Goal: Task Accomplishment & Management: Use online tool/utility

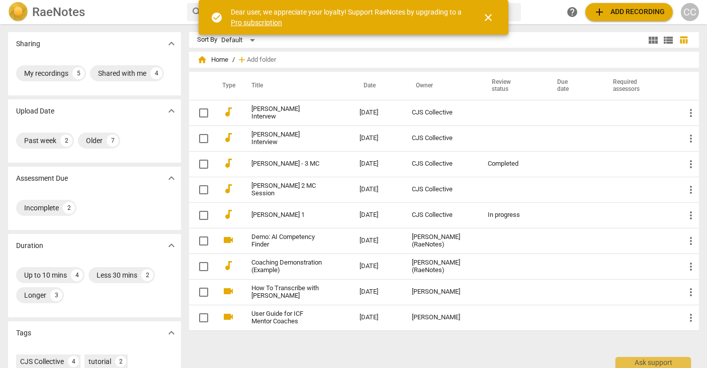
click at [490, 18] on span "close" at bounding box center [488, 18] width 12 height 12
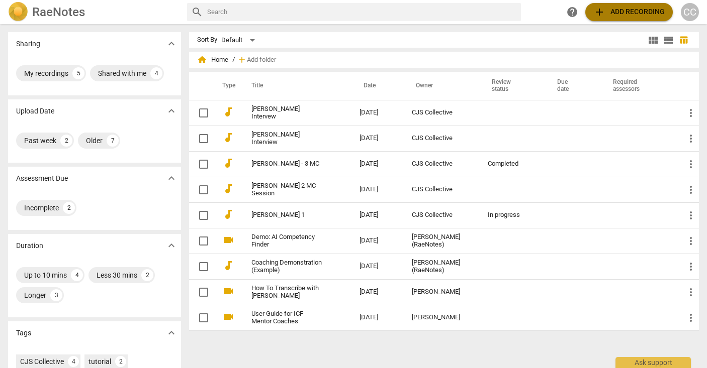
click at [618, 8] on span "add Add recording" at bounding box center [628, 12] width 71 height 12
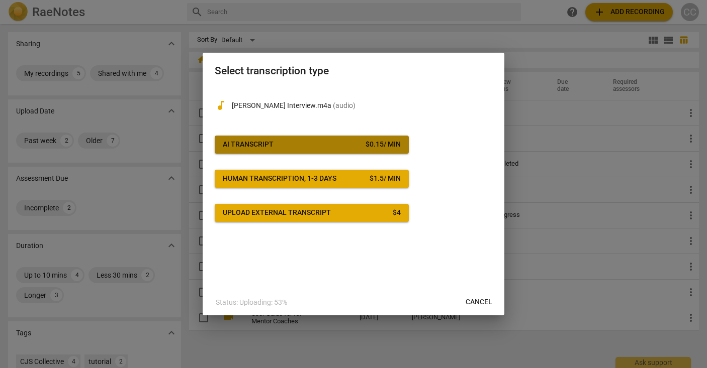
click at [318, 140] on span "AI Transcript $ 0.15 / min" at bounding box center [312, 145] width 178 height 10
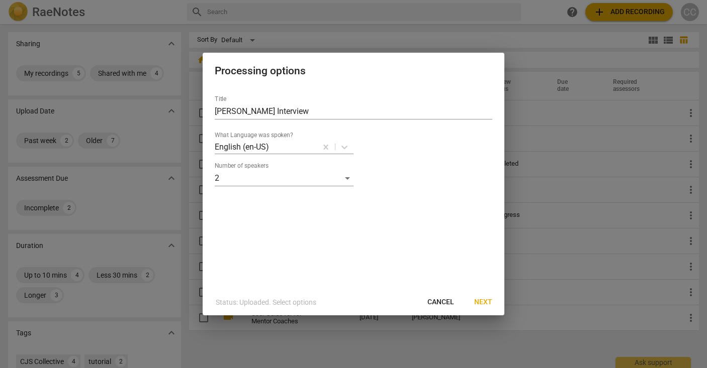
click at [477, 301] on span "Next" at bounding box center [483, 303] width 18 height 10
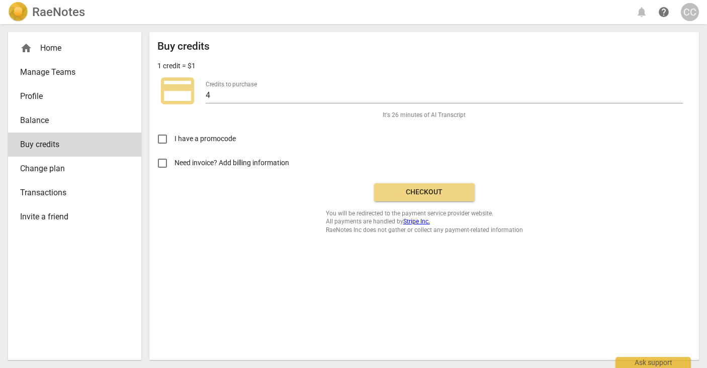
click at [417, 191] on span "Checkout" at bounding box center [424, 192] width 84 height 10
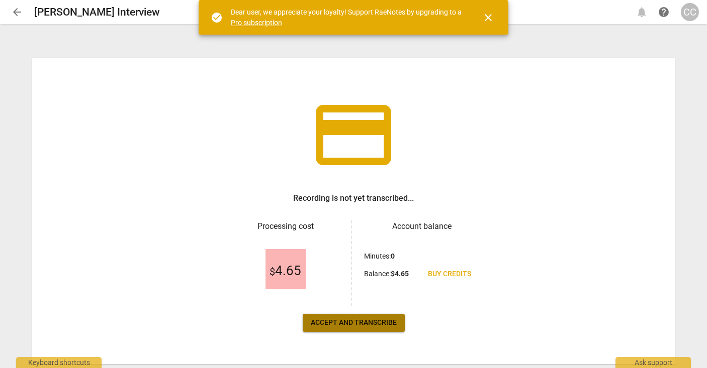
click at [345, 320] on span "Accept and transcribe" at bounding box center [354, 323] width 86 height 10
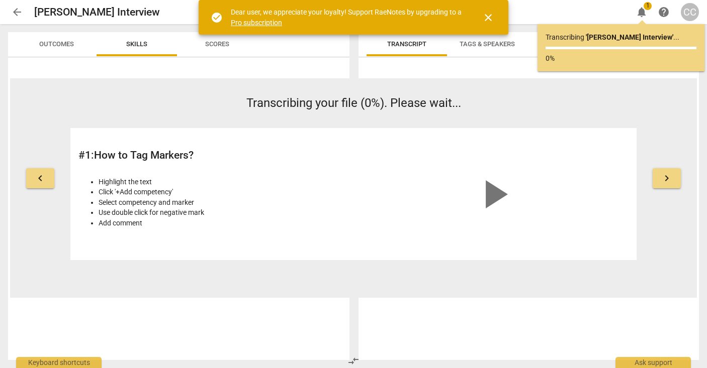
click at [487, 21] on span "close" at bounding box center [488, 18] width 12 height 12
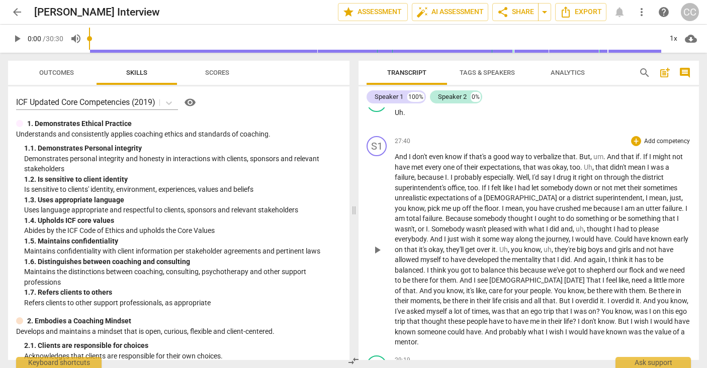
scroll to position [3600, 0]
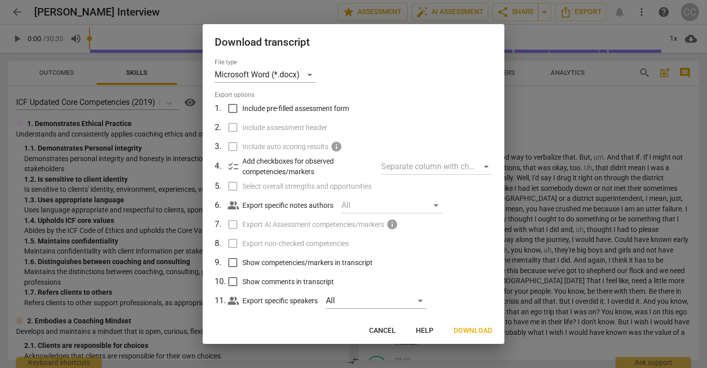
click at [470, 331] on span "Download" at bounding box center [472, 331] width 39 height 10
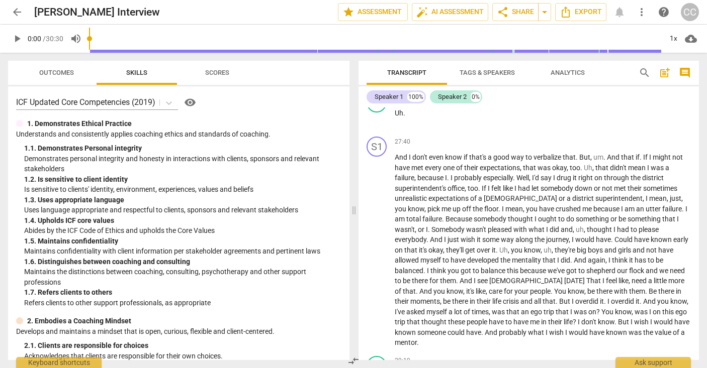
click at [14, 11] on span "arrow_back" at bounding box center [17, 12] width 12 height 12
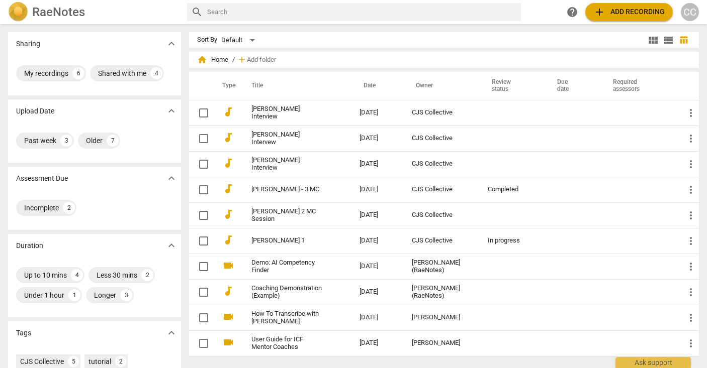
click at [616, 9] on span "add Add recording" at bounding box center [628, 12] width 71 height 12
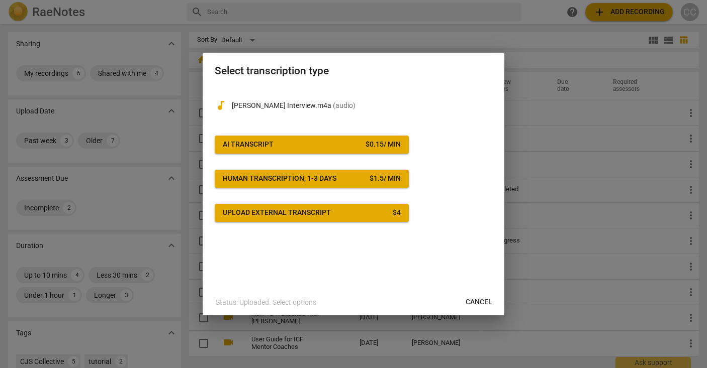
click at [332, 143] on span "AI Transcript $ 0.15 / min" at bounding box center [312, 145] width 178 height 10
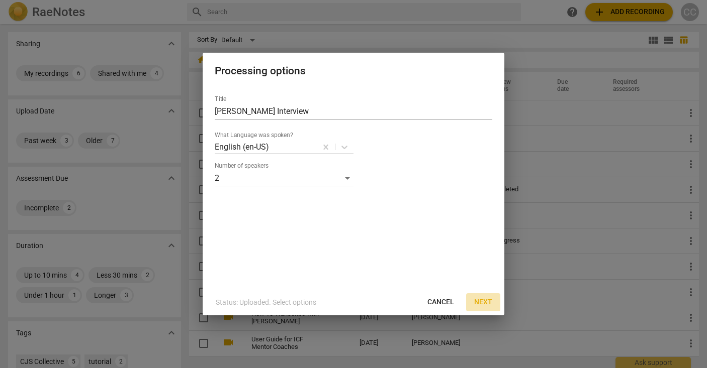
click at [482, 298] on span "Next" at bounding box center [483, 303] width 18 height 10
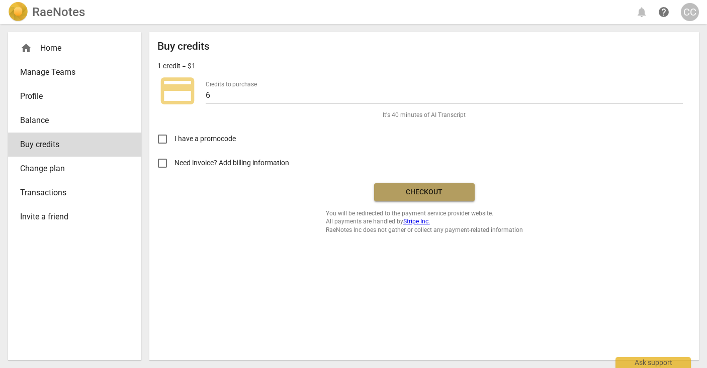
click at [437, 193] on span "Checkout" at bounding box center [424, 192] width 84 height 10
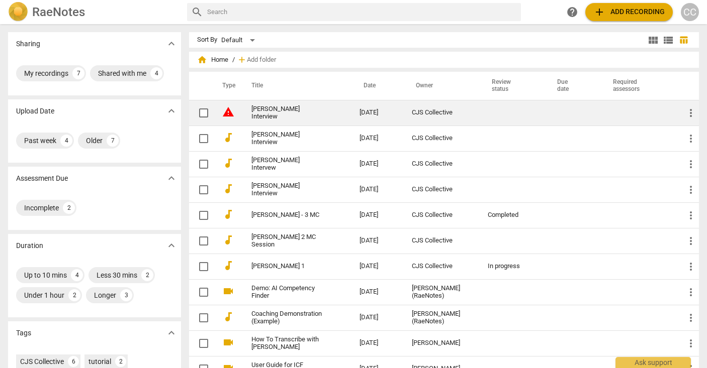
click at [277, 110] on link "[PERSON_NAME] Interview" at bounding box center [287, 113] width 72 height 15
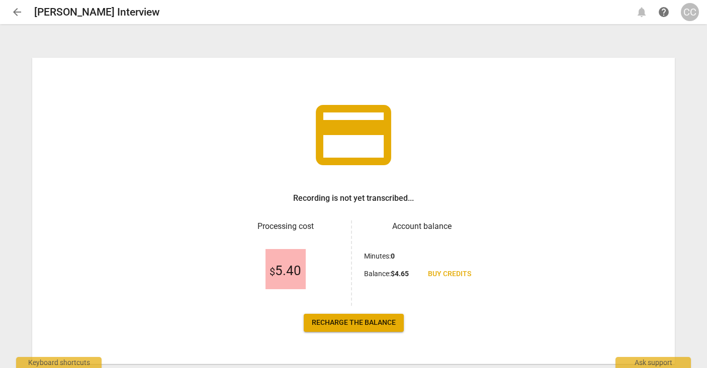
click at [449, 274] on span "Buy credits" at bounding box center [449, 274] width 43 height 10
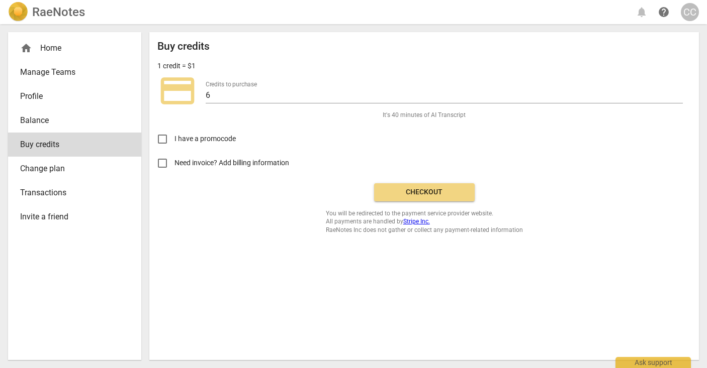
click at [394, 191] on span "Checkout" at bounding box center [424, 192] width 84 height 10
click at [424, 192] on span "Checkout" at bounding box center [424, 192] width 84 height 10
click at [42, 118] on span "Balance" at bounding box center [70, 121] width 101 height 12
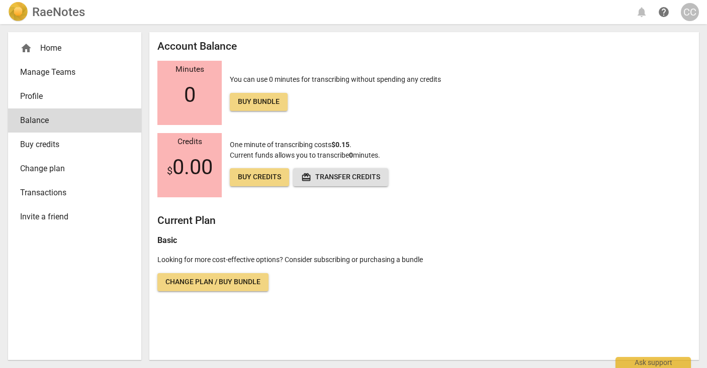
click at [67, 146] on span "Buy credits" at bounding box center [70, 145] width 101 height 12
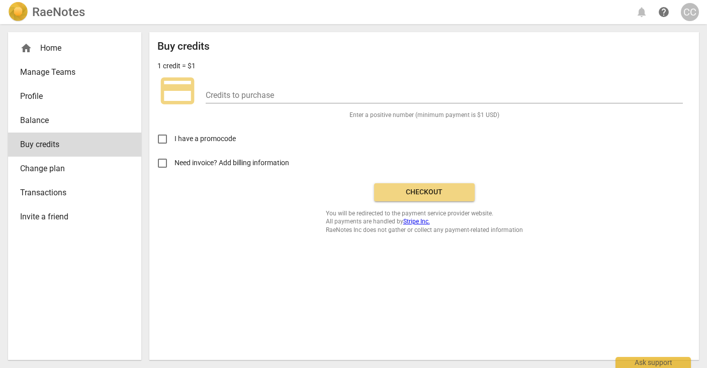
click at [66, 13] on h2 "RaeNotes" at bounding box center [58, 12] width 53 height 14
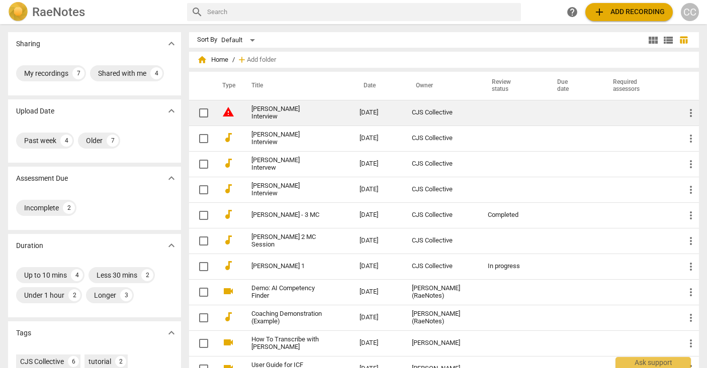
click at [278, 112] on link "[PERSON_NAME] Interview" at bounding box center [287, 113] width 72 height 15
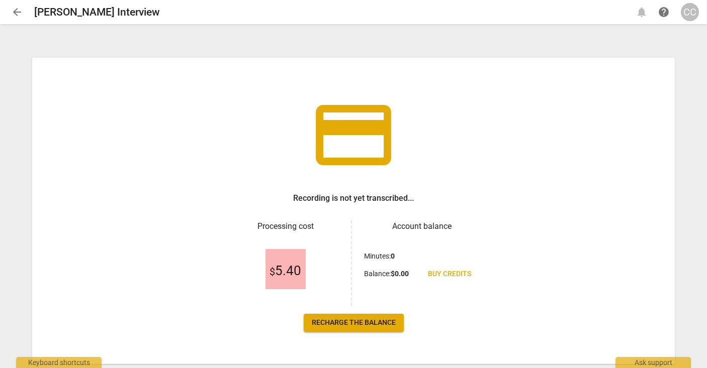
click at [366, 322] on span "Recharge the balance" at bounding box center [354, 323] width 84 height 10
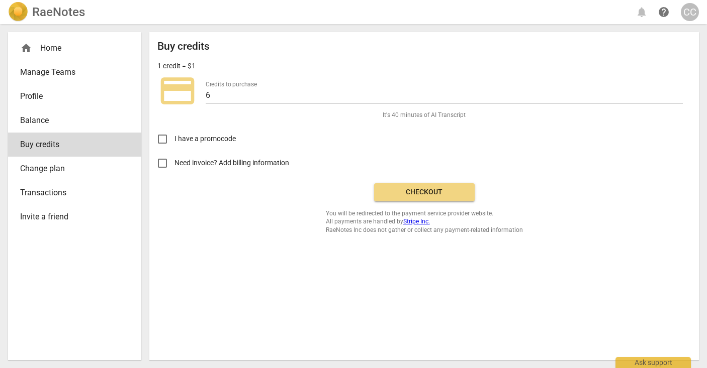
click at [423, 195] on span "Checkout" at bounding box center [424, 192] width 84 height 10
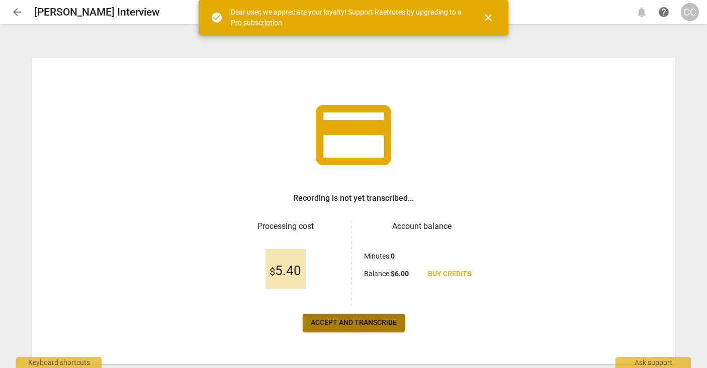
click at [338, 321] on span "Accept and transcribe" at bounding box center [354, 323] width 86 height 10
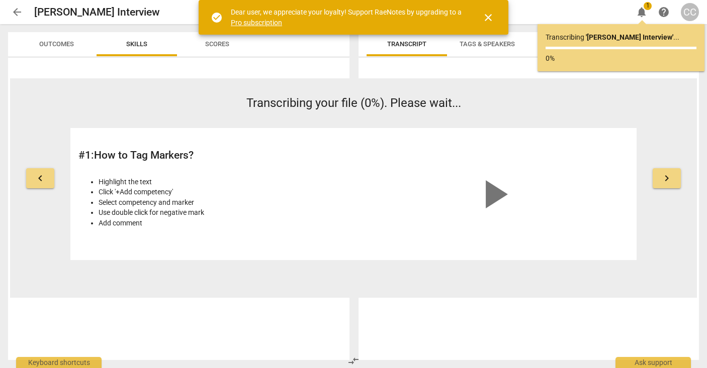
click at [489, 21] on span "close" at bounding box center [488, 18] width 12 height 12
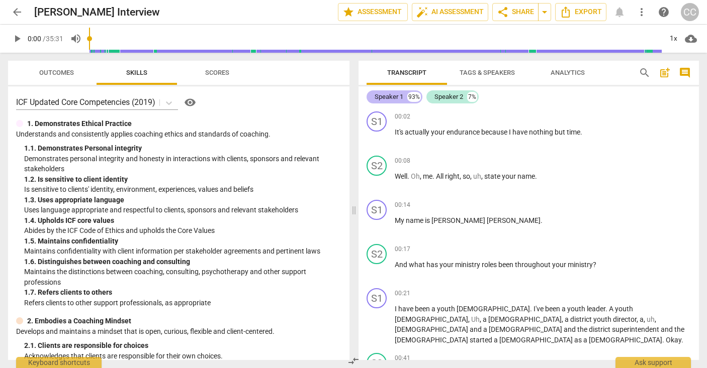
click at [390, 95] on div "Speaker 1" at bounding box center [388, 97] width 29 height 10
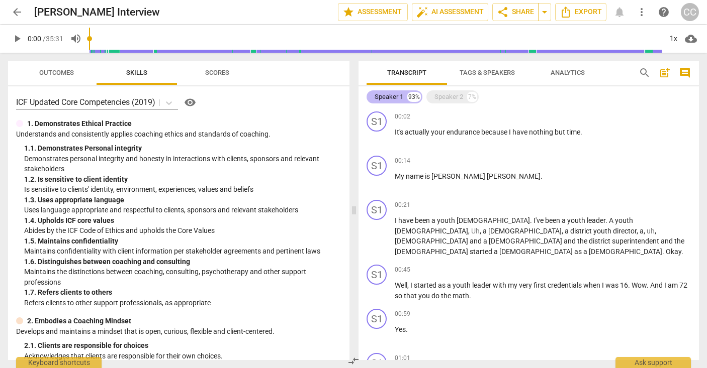
click at [390, 98] on div "Speaker 1" at bounding box center [388, 97] width 29 height 10
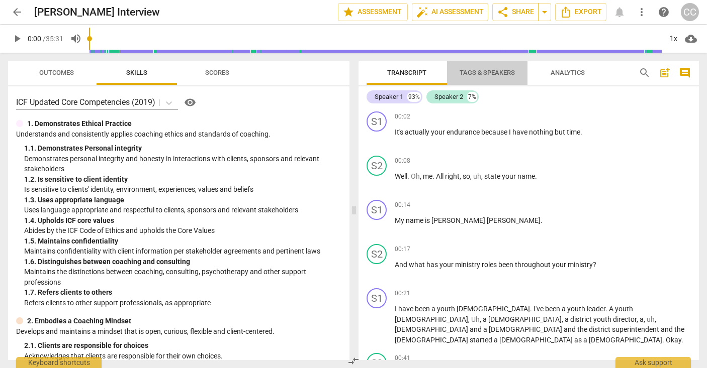
click at [480, 68] on span "Tags & Speakers" at bounding box center [486, 73] width 79 height 14
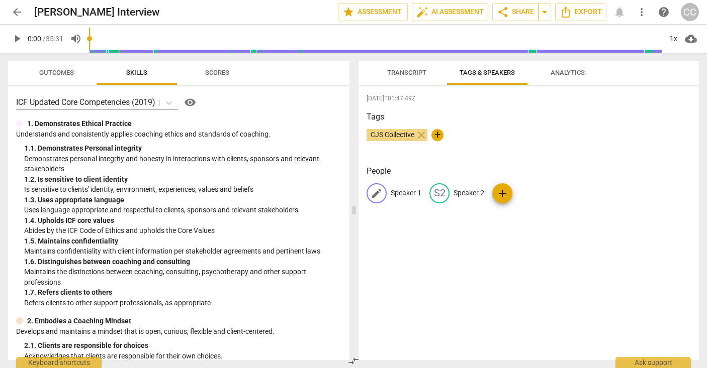
click at [400, 194] on p "Speaker 1" at bounding box center [406, 193] width 31 height 11
type input "Bobby Thompson"
click at [529, 192] on p "Speaker 2" at bounding box center [534, 193] width 31 height 11
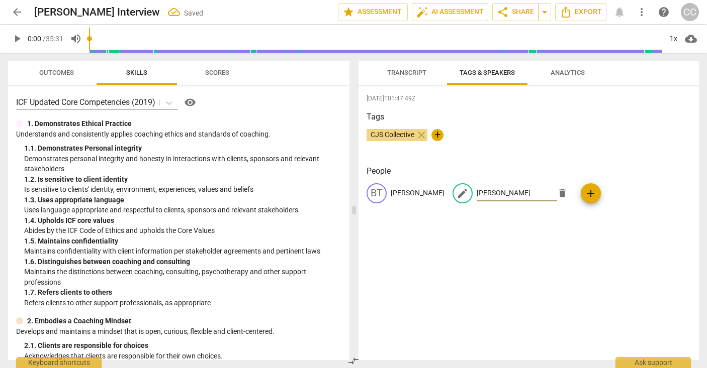
type input "Jeff Scalf"
click at [559, 237] on div "2025-09-26T01:47:49Z Tags CJS Collective close + People BT Bobby Thompson edit …" at bounding box center [528, 223] width 340 height 274
click at [417, 72] on span "Transcript" at bounding box center [406, 73] width 39 height 8
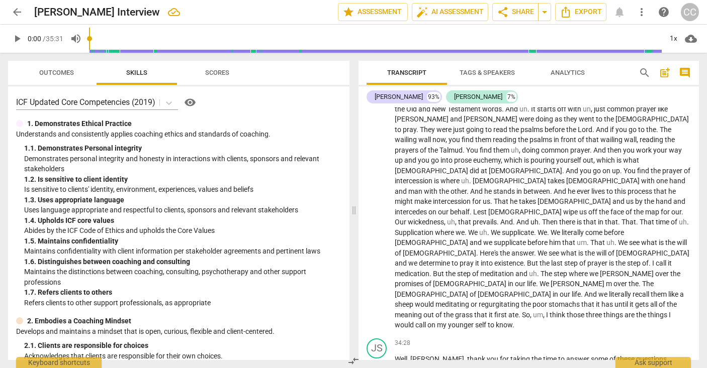
scroll to position [3616, 0]
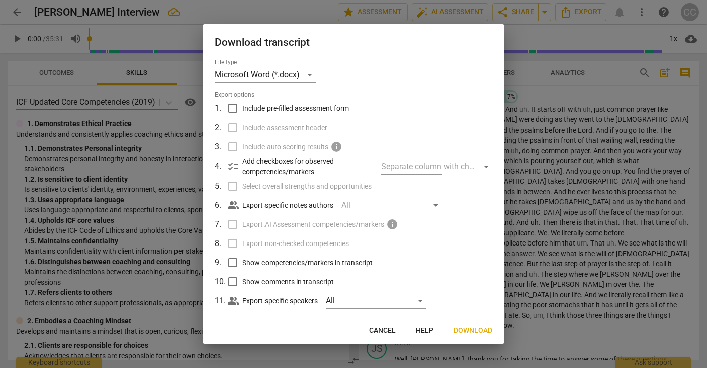
click at [465, 329] on span "Download" at bounding box center [472, 331] width 39 height 10
